Goal: Task Accomplishment & Management: Use online tool/utility

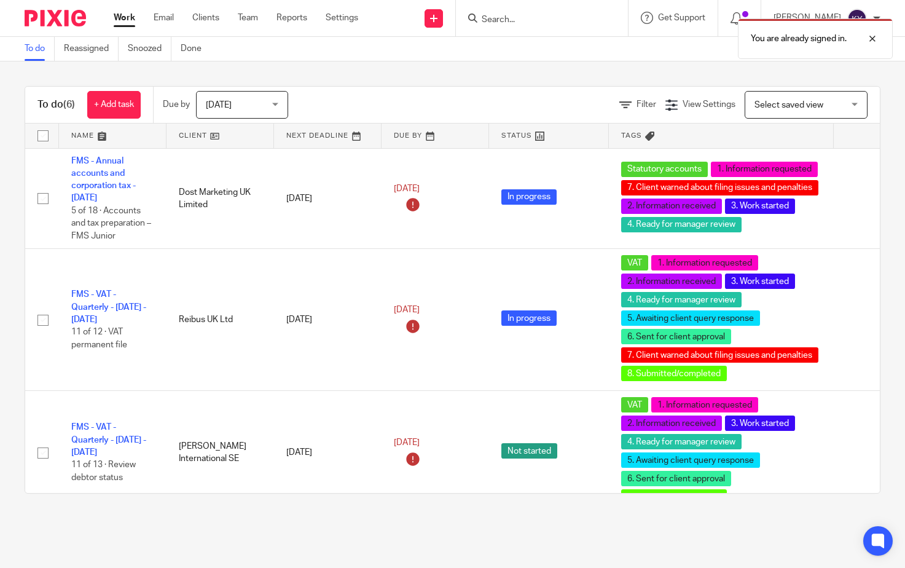
click at [541, 22] on div "You are already signed in." at bounding box center [673, 35] width 441 height 47
click at [872, 39] on div at bounding box center [863, 38] width 33 height 15
click at [581, 19] on input "Search" at bounding box center [536, 20] width 111 height 11
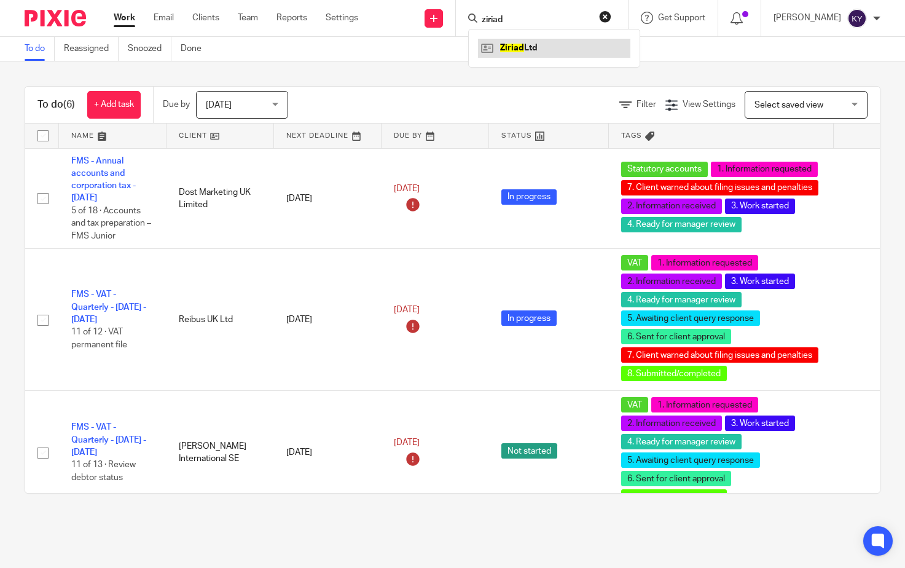
type input "ziriad"
click at [538, 50] on link at bounding box center [554, 48] width 152 height 18
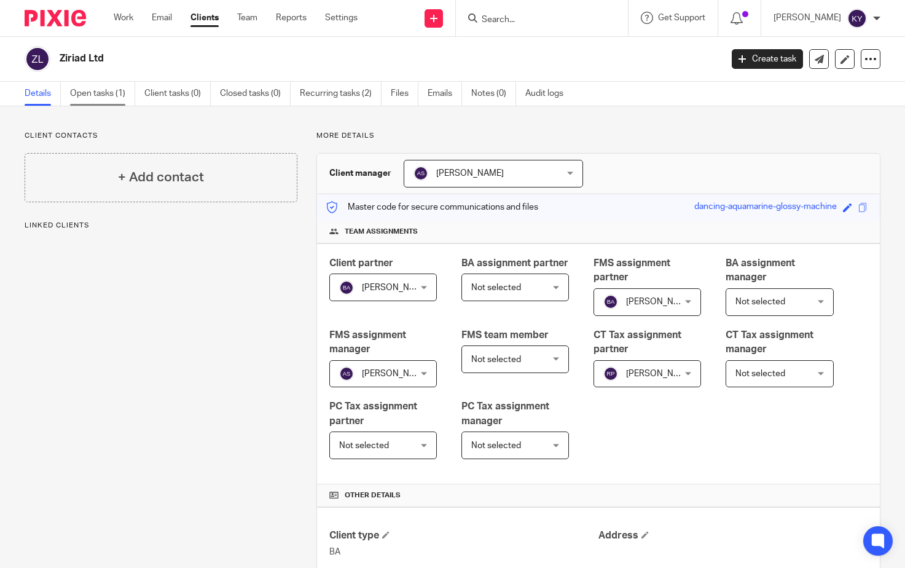
click at [120, 98] on link "Open tasks (1)" at bounding box center [102, 94] width 65 height 24
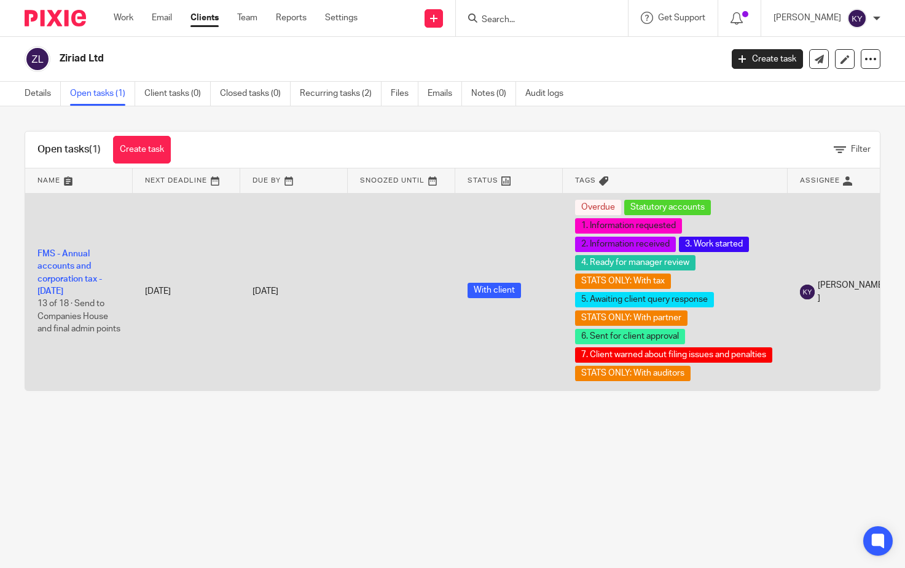
click at [74, 267] on td "FMS - Annual accounts and corporation tax - [DATE] 13 of 18 · Send to Companies…" at bounding box center [79, 291] width 108 height 197
click at [73, 267] on td "FMS - Annual accounts and corporation tax - [DATE] 13 of 18 · Send to Companies…" at bounding box center [79, 291] width 108 height 197
click at [72, 280] on link "FMS - Annual accounts and corporation tax - [DATE]" at bounding box center [69, 272] width 65 height 46
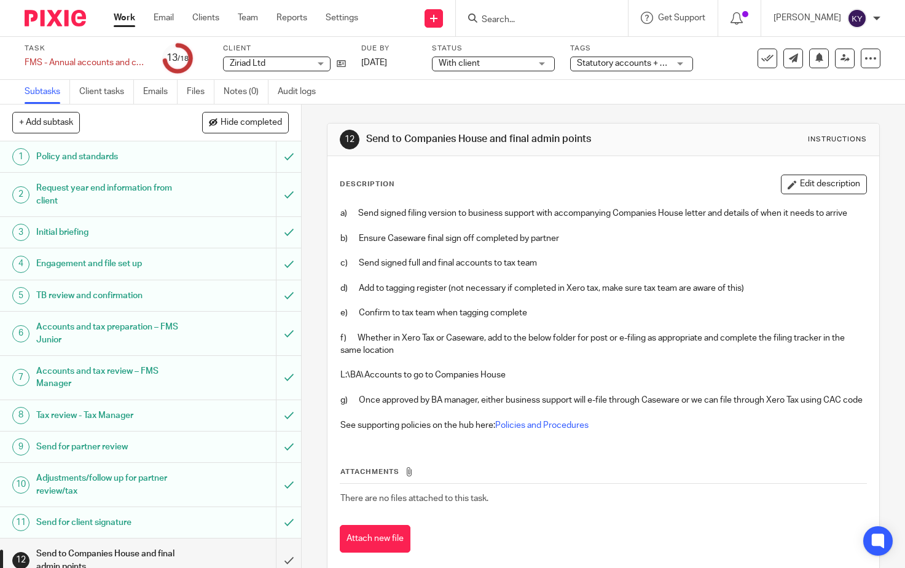
scroll to position [248, 0]
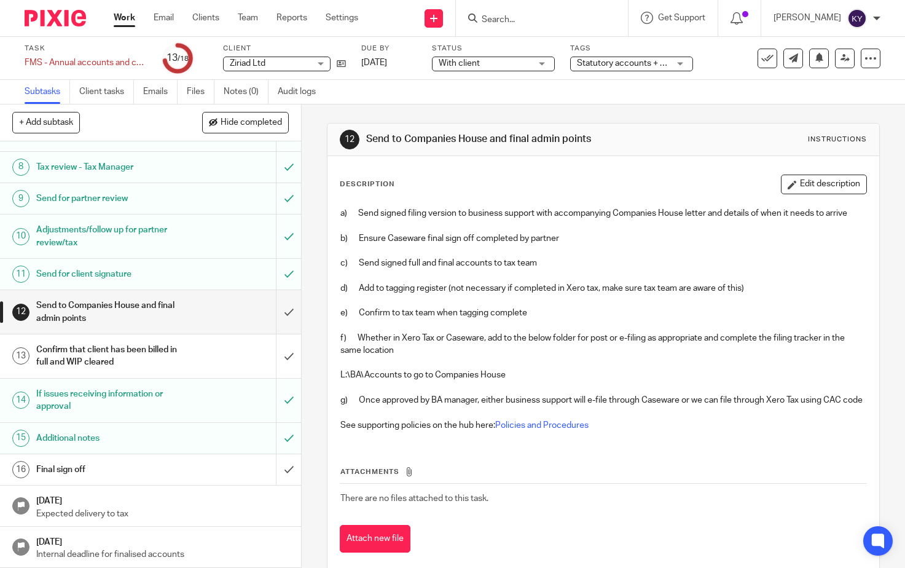
click at [519, 67] on span "With client" at bounding box center [485, 63] width 92 height 13
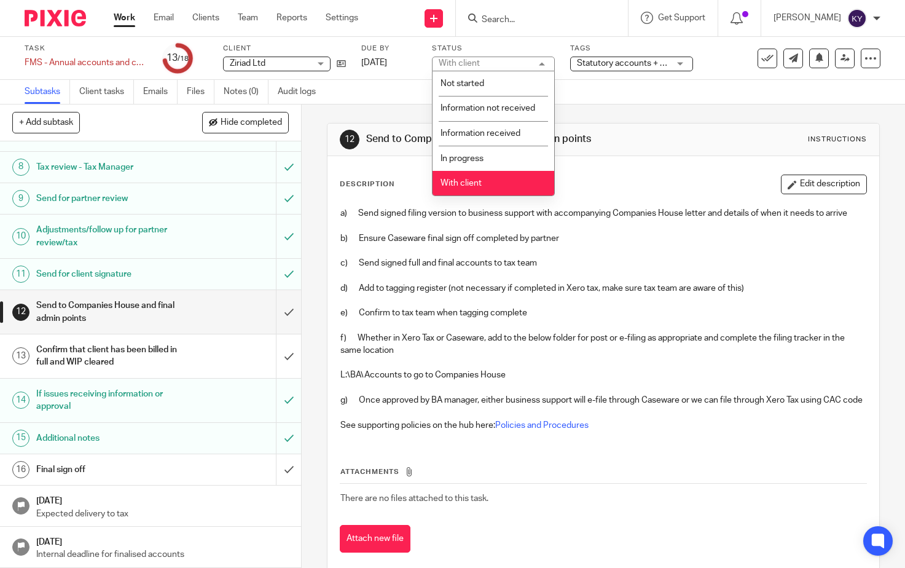
click at [579, 96] on div "Subtasks Client tasks Emails Files Notes (0) Audit logs" at bounding box center [452, 92] width 905 height 25
